Goal: Communication & Community: Answer question/provide support

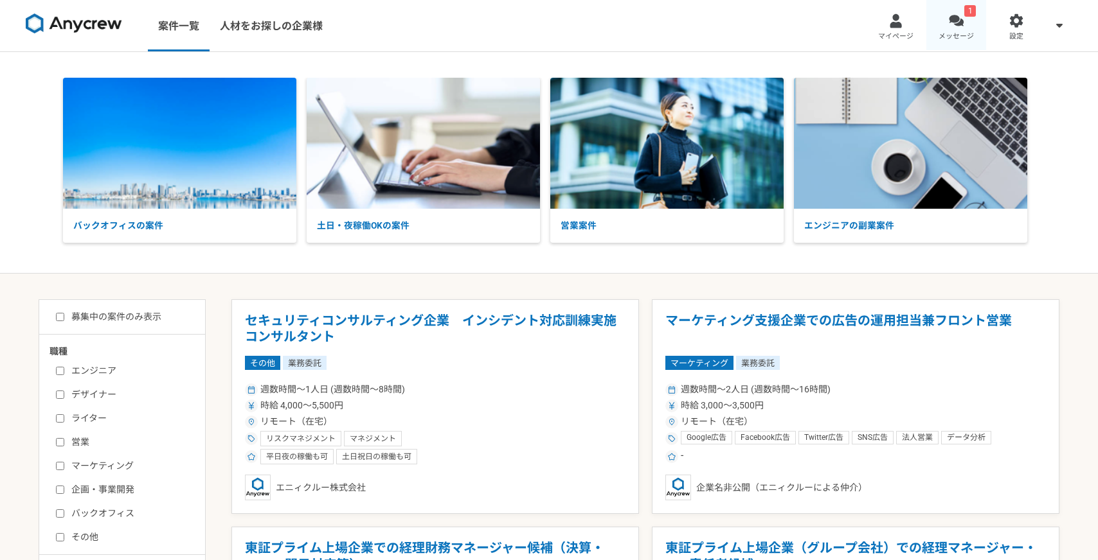
click at [960, 15] on div at bounding box center [955, 20] width 15 height 15
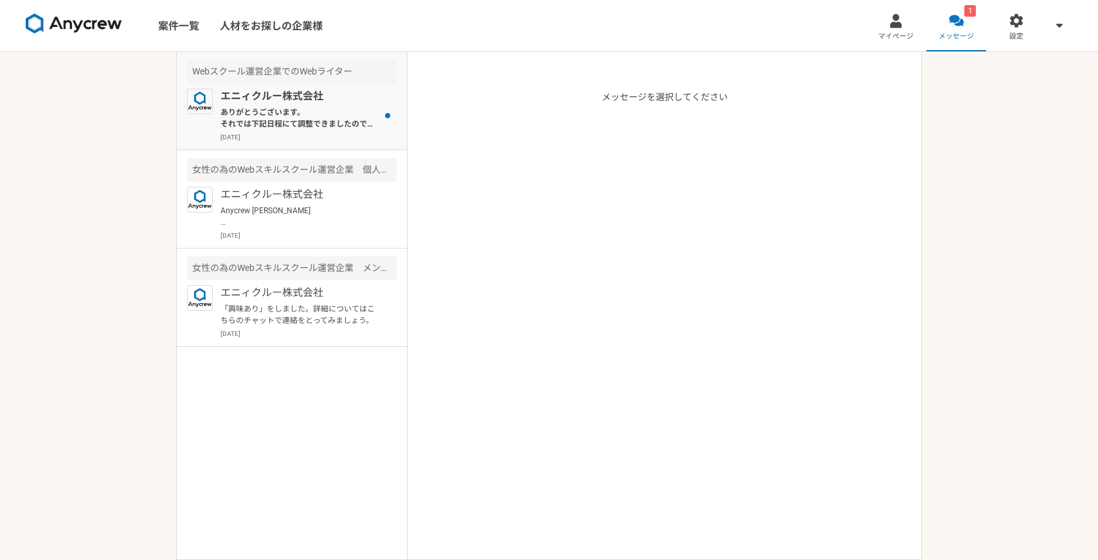
click at [333, 104] on div "エニィクルー株式会社 ありがとうございます。 それでは下記日程にて調整できましたので、ご確認いただけましたら返信いただければと思います。 ーーー Anycre…" at bounding box center [308, 115] width 176 height 53
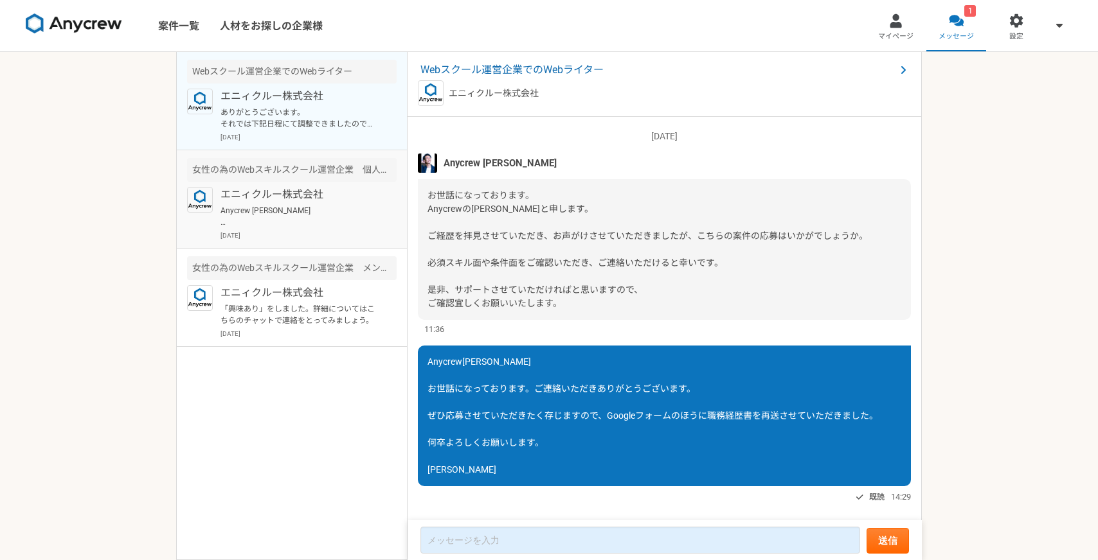
scroll to position [1644, 0]
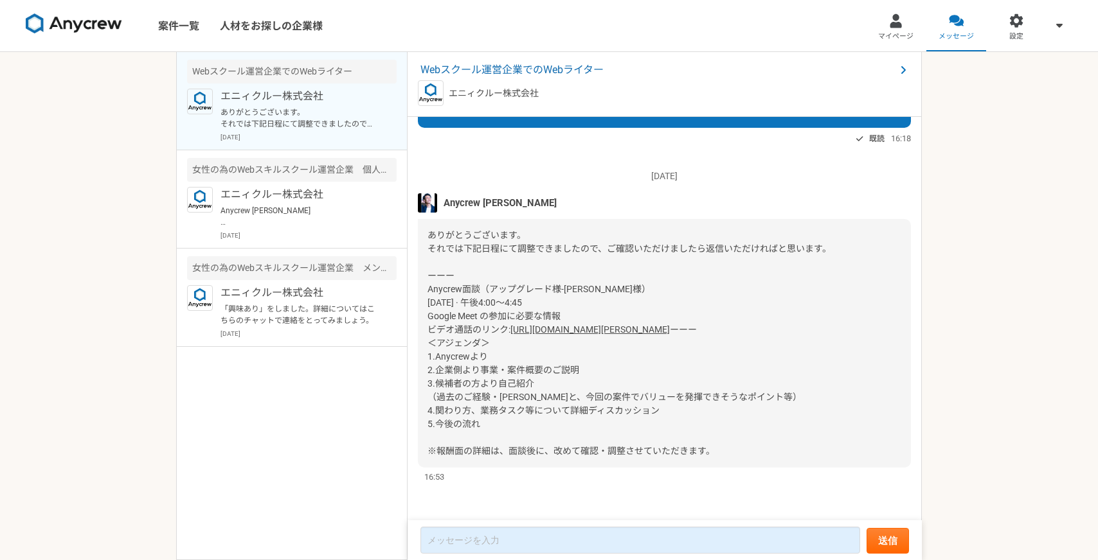
drag, startPoint x: 673, startPoint y: 318, endPoint x: 512, endPoint y: 316, distance: 161.3
click at [512, 316] on div "ありがとうございます。 それでは下記日程にて調整できましたので、ご確認いただけましたら返信いただければと思います。 ーーー Anycrew面談（アップグレード…" at bounding box center [664, 343] width 493 height 249
copy link "[URL][DOMAIN_NAME][PERSON_NAME]"
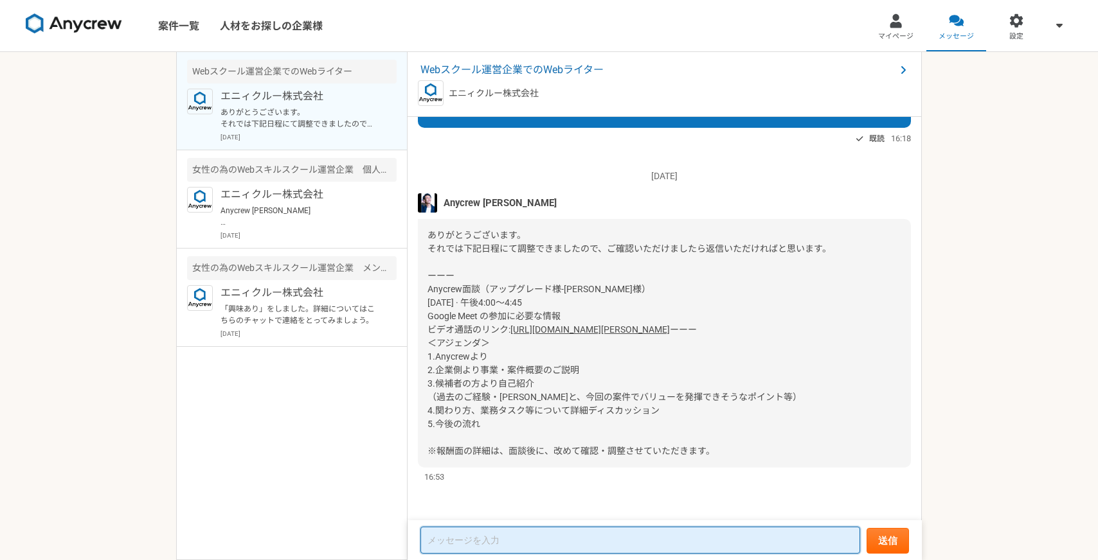
click at [496, 532] on textarea at bounding box center [640, 540] width 440 height 27
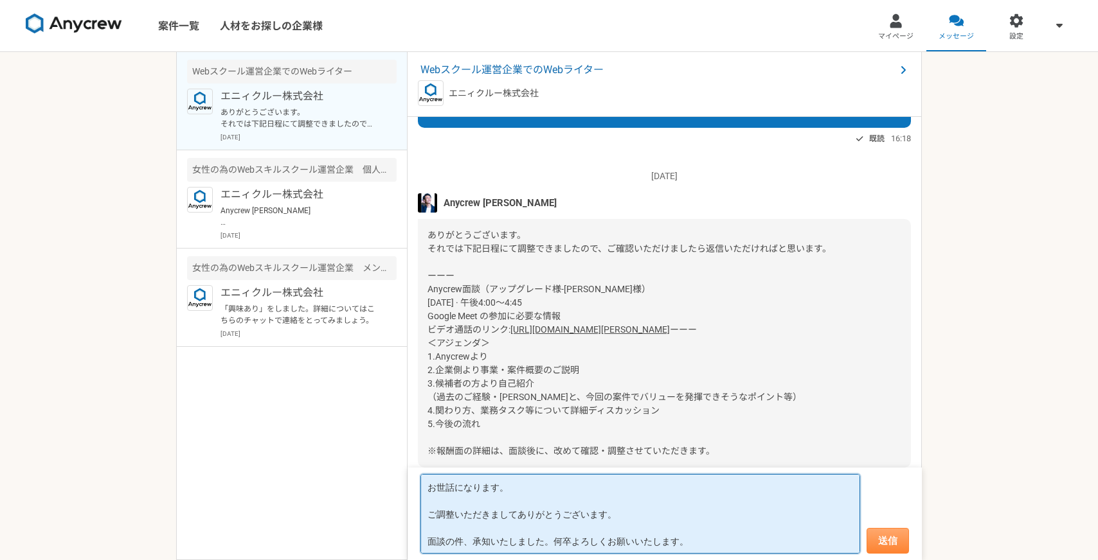
type textarea "お世話になります。 ご調整いただきましてありがとうございます。 面談の件、承知いたしました。何卒よろしくお願いいたします。"
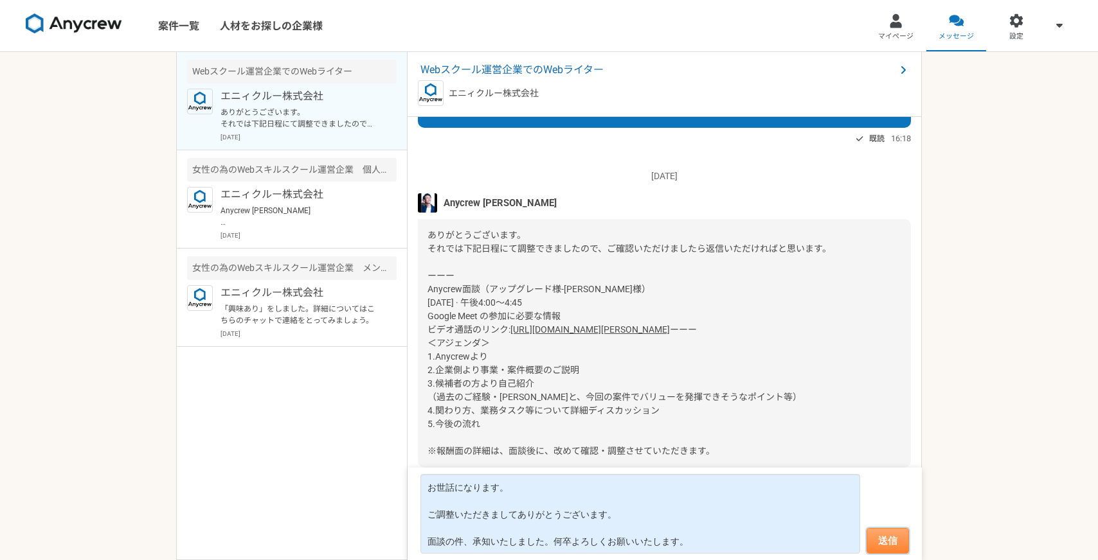
click at [881, 540] on button "送信" at bounding box center [887, 541] width 42 height 26
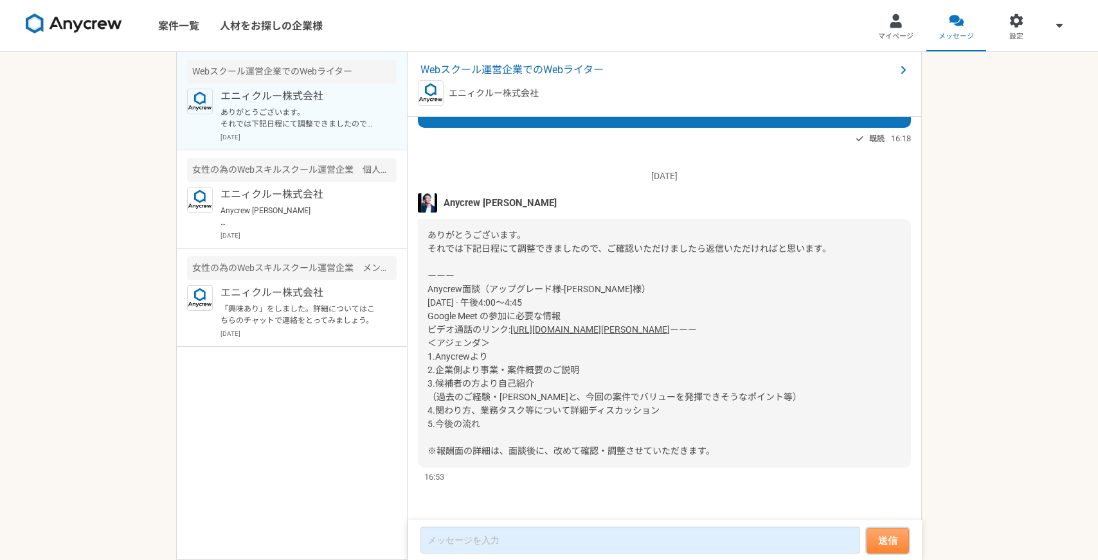
scroll to position [1564, 0]
